Goal: Task Accomplishment & Management: Use online tool/utility

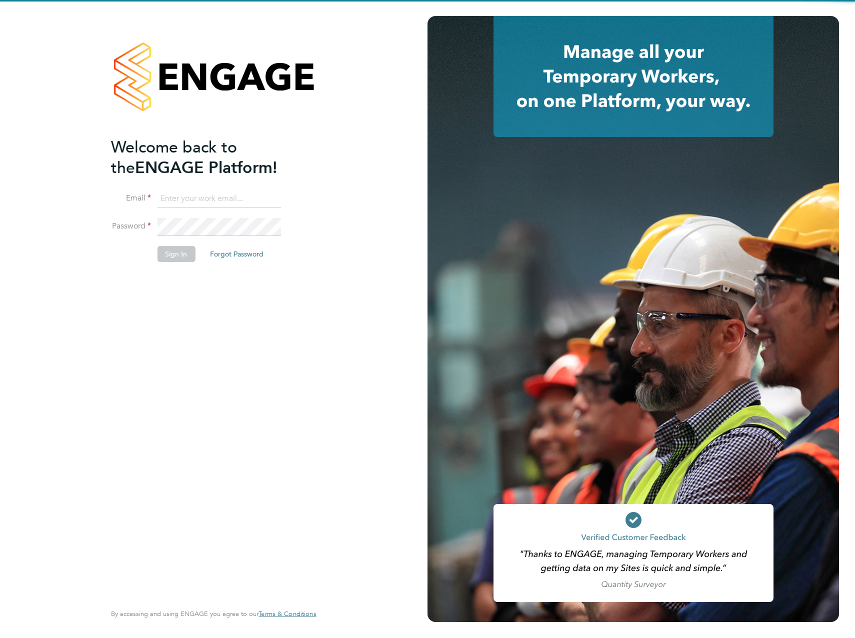
click at [219, 192] on input at bounding box center [218, 199] width 123 height 18
type input "joshua.watts@vistry.co.uk"
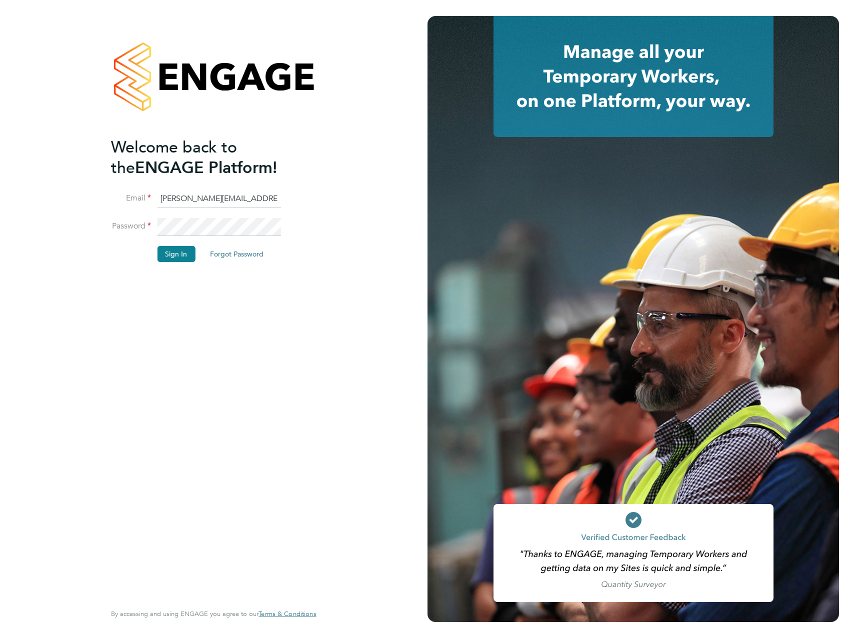
click at [123, 224] on li "Password" at bounding box center [208, 232] width 195 height 28
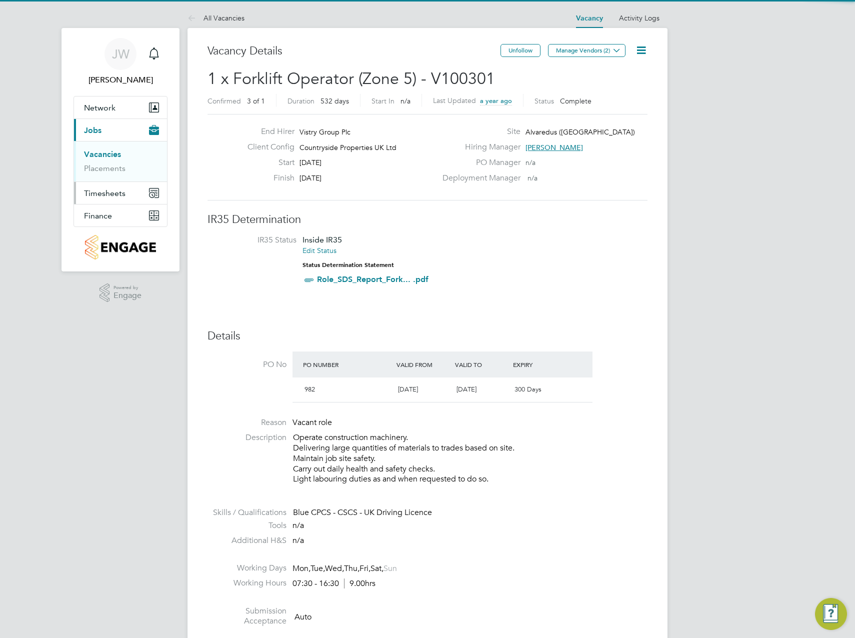
click at [110, 188] on span "Timesheets" at bounding box center [104, 192] width 41 height 9
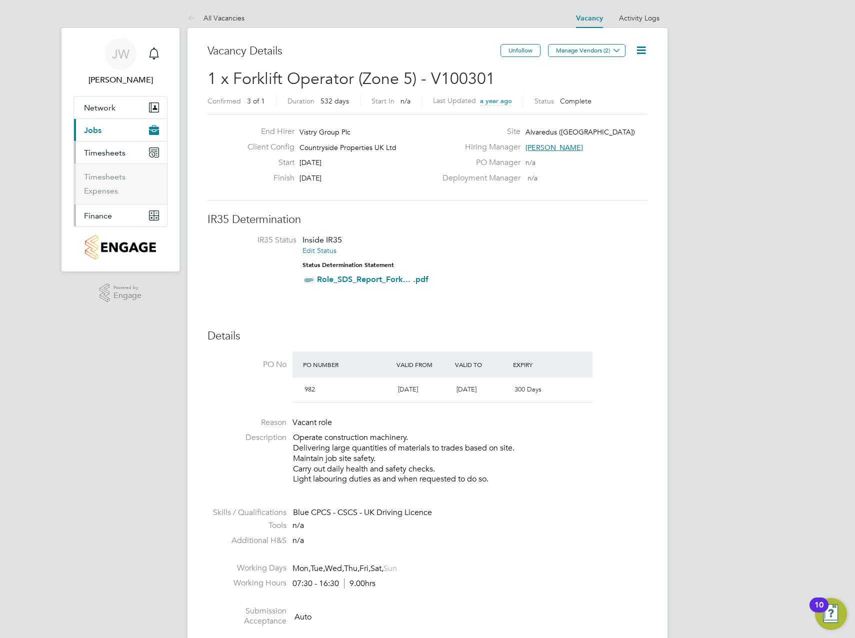
click at [111, 216] on span "Finance" at bounding box center [98, 215] width 28 height 9
click at [115, 202] on link "Invoices & Credit Notes" at bounding box center [115, 203] width 62 height 19
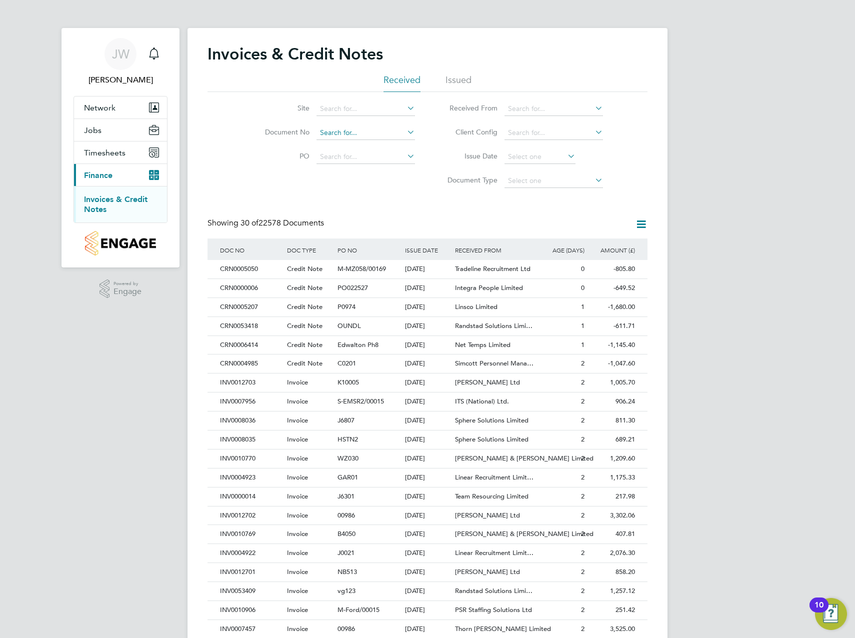
scroll to position [5, 5]
click at [347, 109] on input at bounding box center [365, 109] width 98 height 14
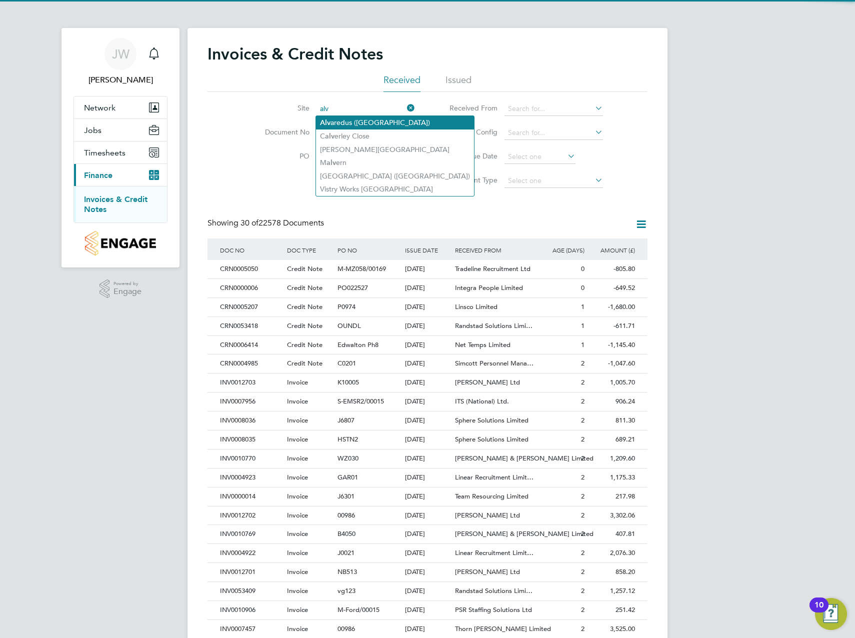
click at [347, 117] on li "Alv aredus (Fairham)" at bounding box center [395, 122] width 158 height 13
type input "Alvaredus ([GEOGRAPHIC_DATA])"
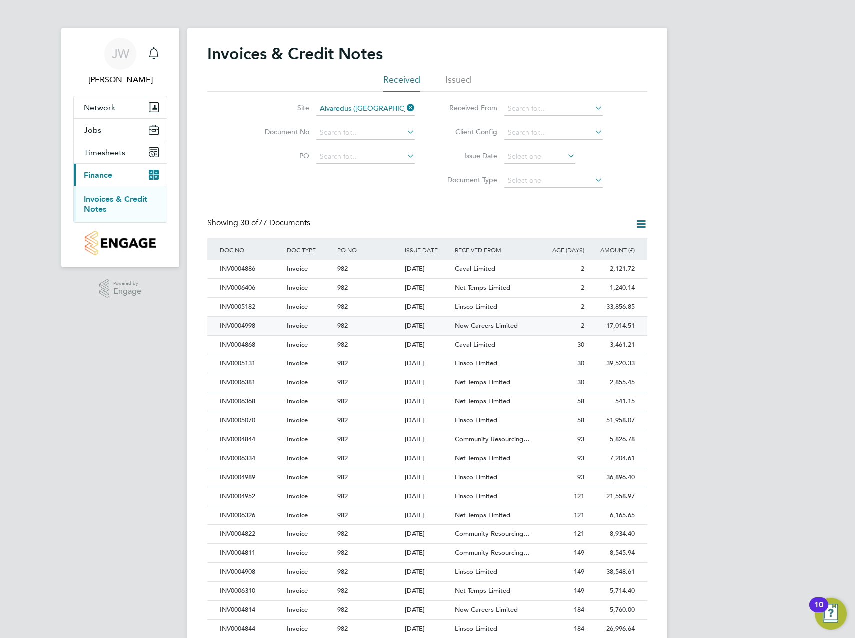
click at [509, 327] on span "Now Careers Limited" at bounding box center [486, 325] width 63 height 8
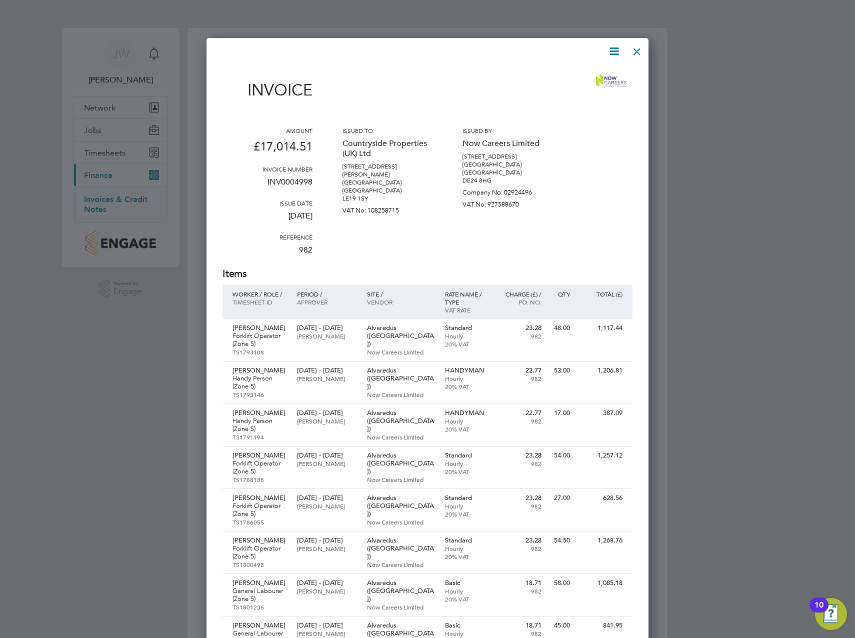
drag, startPoint x: 641, startPoint y: 52, endPoint x: 627, endPoint y: 93, distance: 43.3
click at [641, 52] on div at bounding box center [637, 49] width 18 height 18
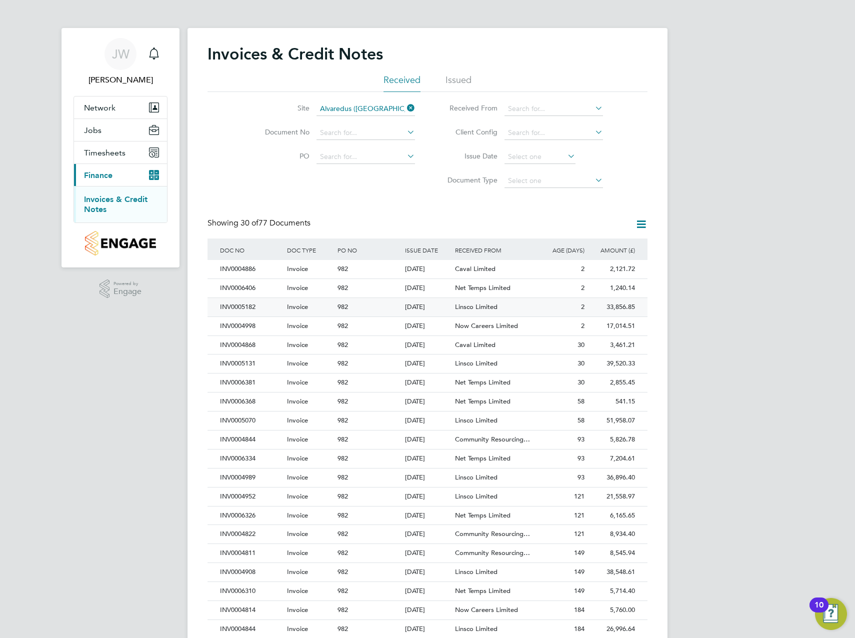
click at [484, 306] on span "Linsco Limited" at bounding box center [476, 306] width 42 height 8
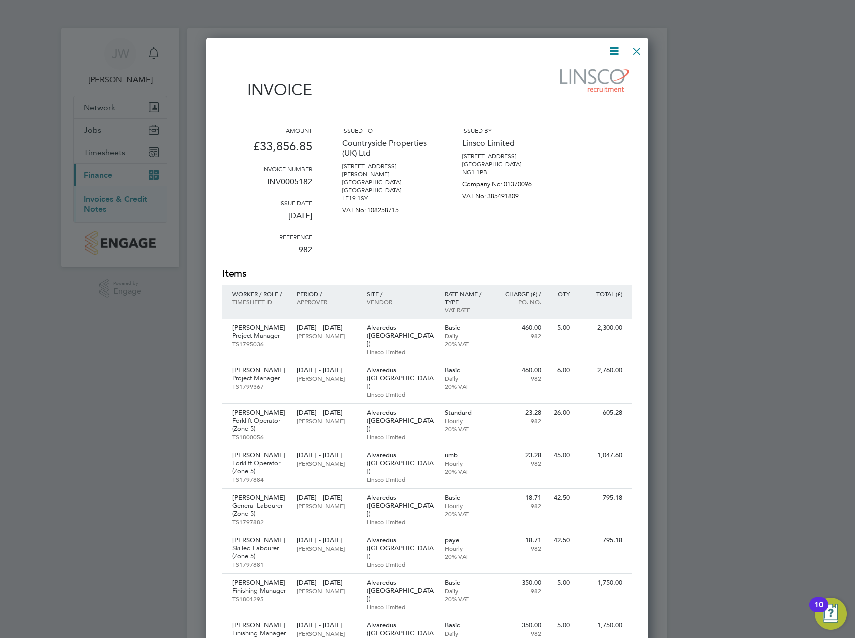
click at [636, 47] on div at bounding box center [637, 49] width 18 height 18
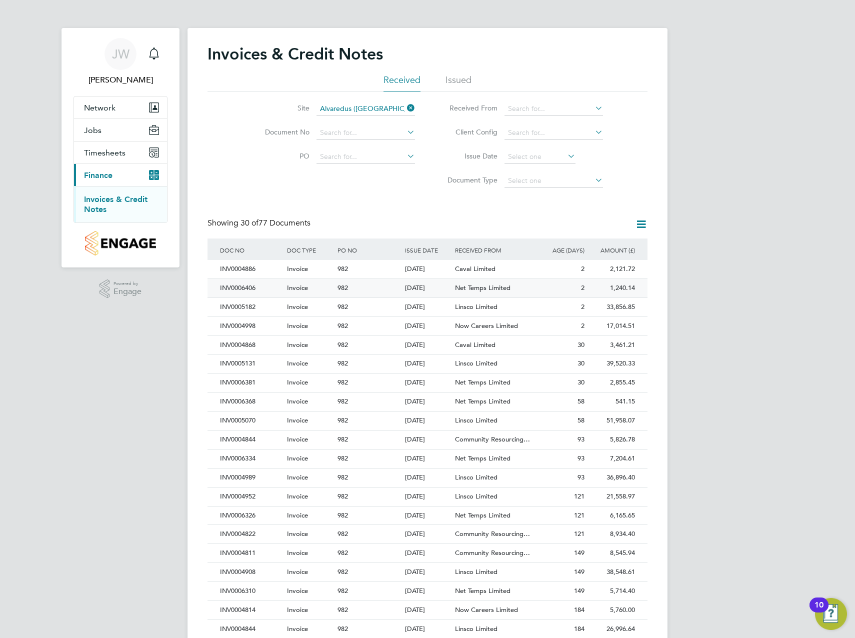
click at [477, 291] on span "Net Temps Limited" at bounding box center [482, 287] width 55 height 8
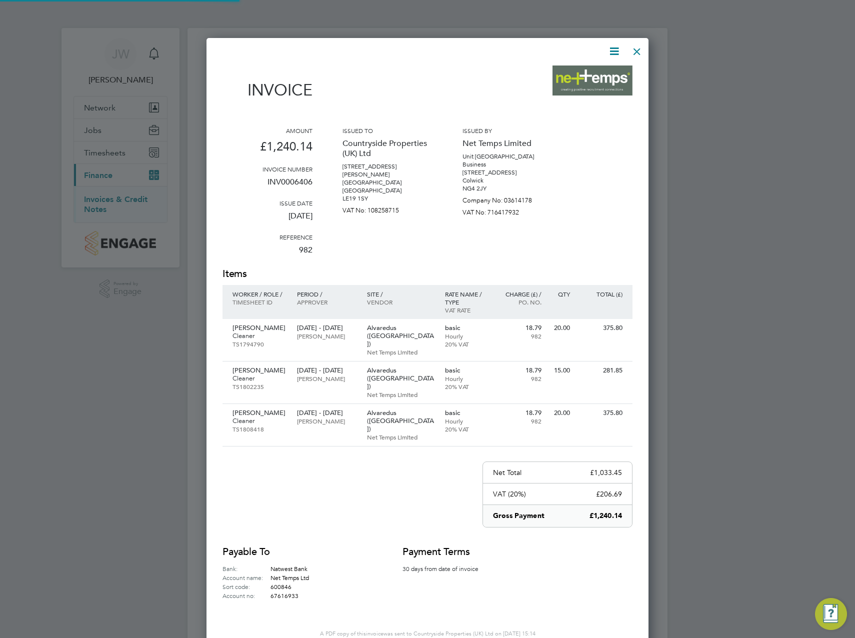
scroll to position [593, 442]
click at [637, 51] on div at bounding box center [637, 49] width 18 height 18
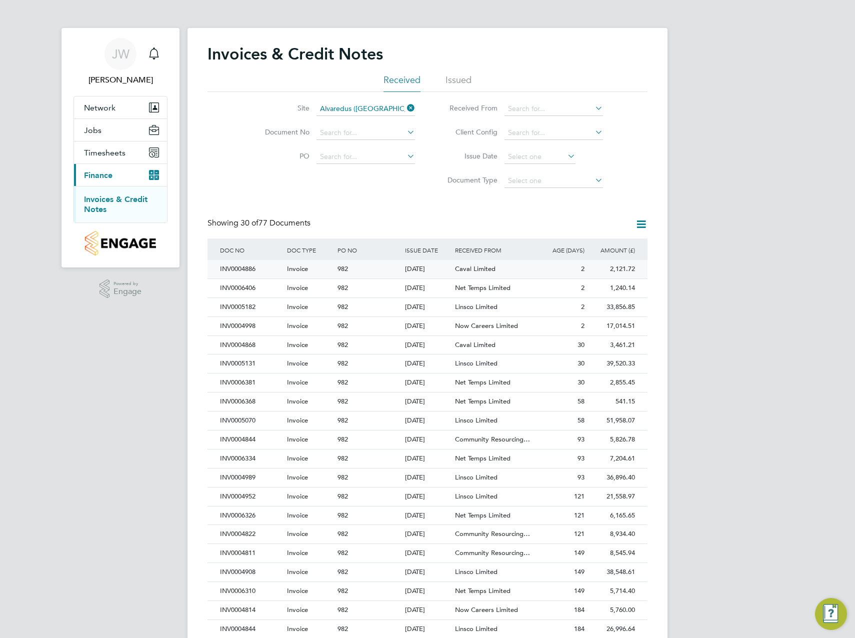
click at [375, 266] on div "982" at bounding box center [368, 269] width 67 height 18
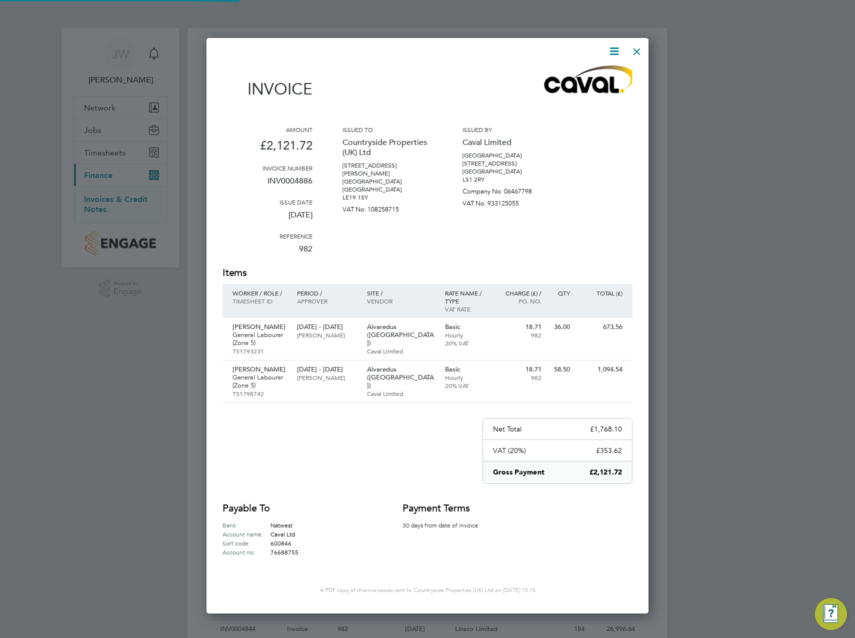
scroll to position [589, 442]
